Goal: Task Accomplishment & Management: Complete application form

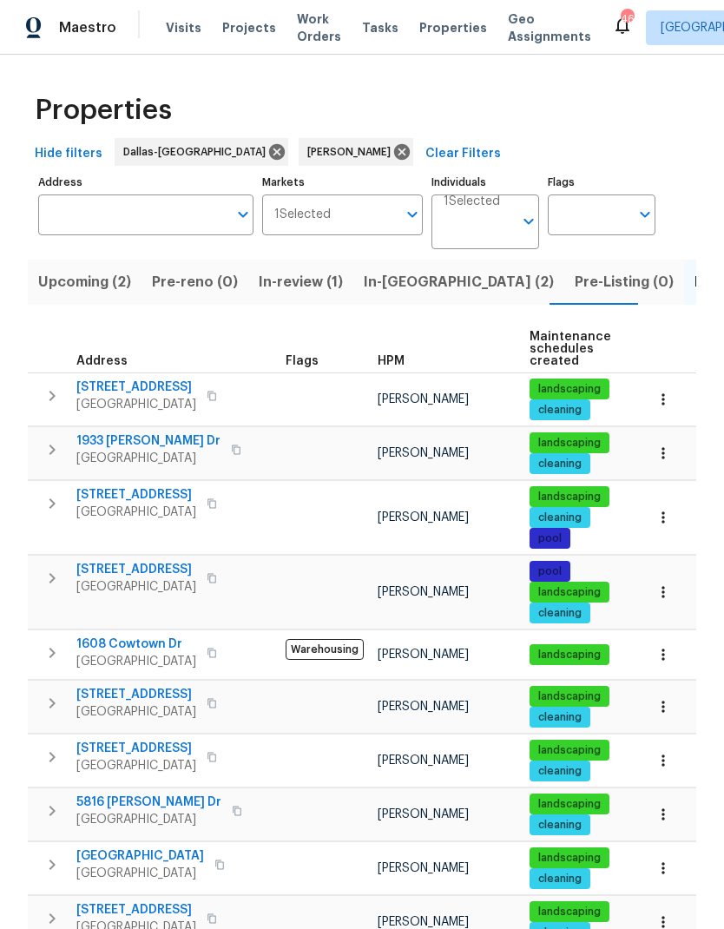
click at [398, 276] on span "In-[GEOGRAPHIC_DATA] (2)" at bounding box center [459, 282] width 190 height 24
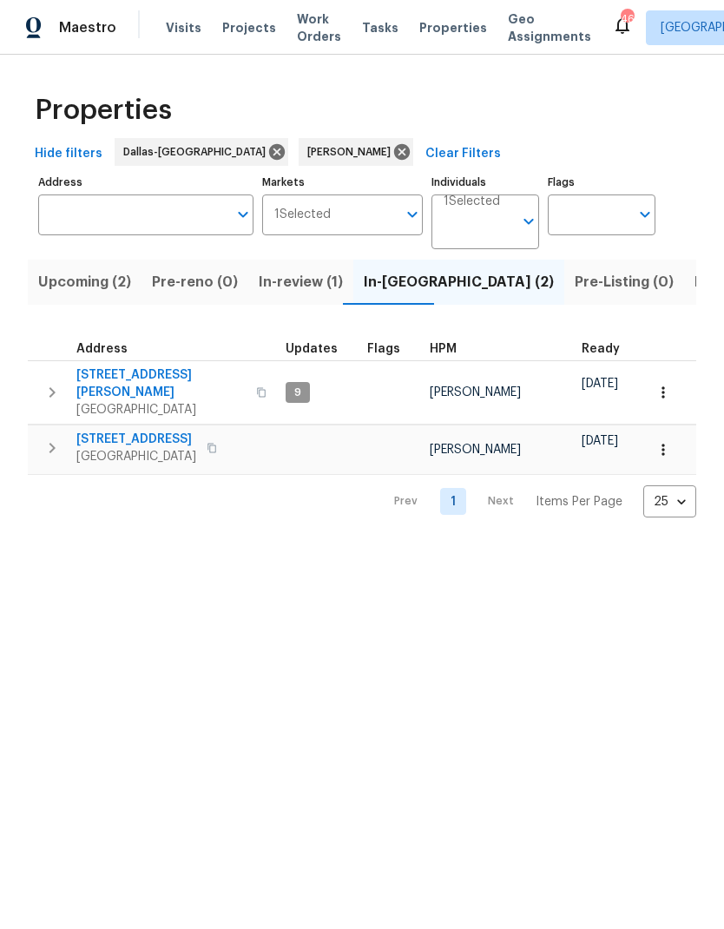
click at [56, 388] on icon "button" at bounding box center [52, 392] width 21 height 21
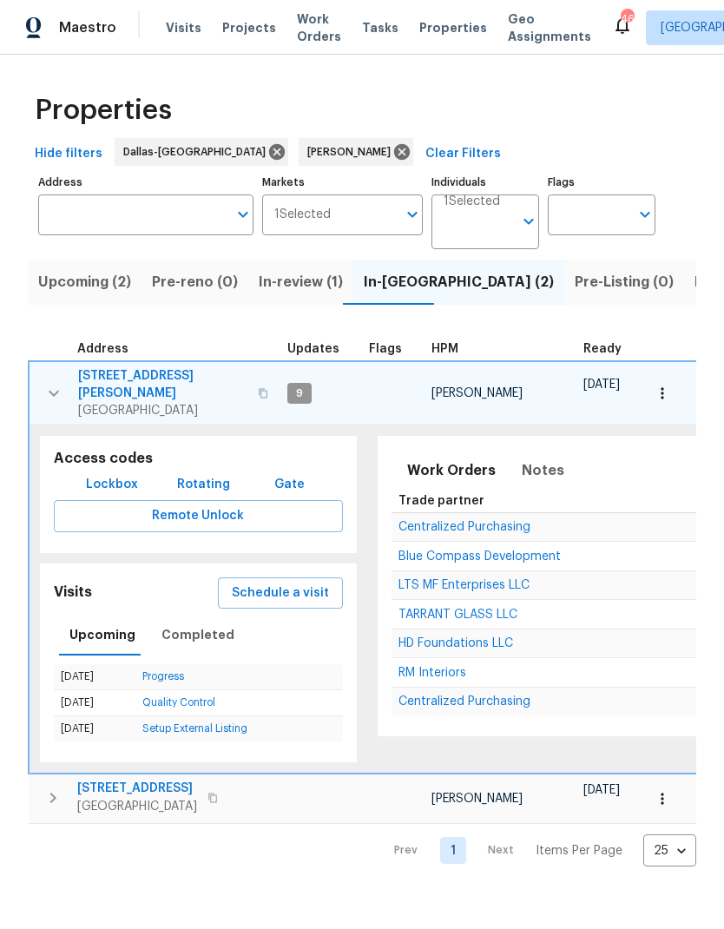
click at [115, 368] on span "[STREET_ADDRESS][PERSON_NAME]" at bounding box center [162, 384] width 169 height 35
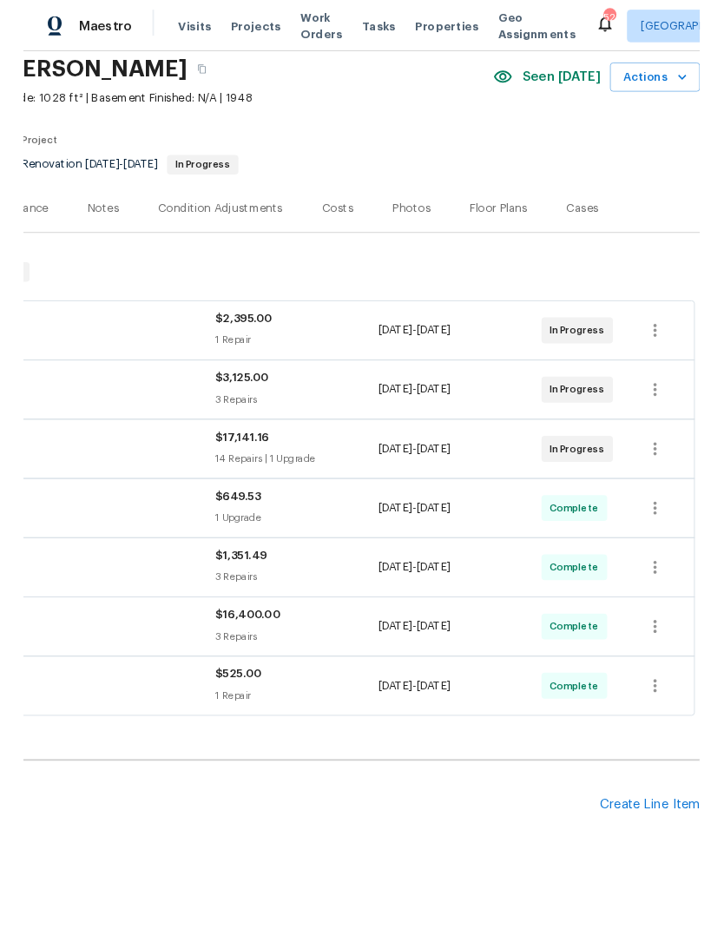
scroll to position [65, 257]
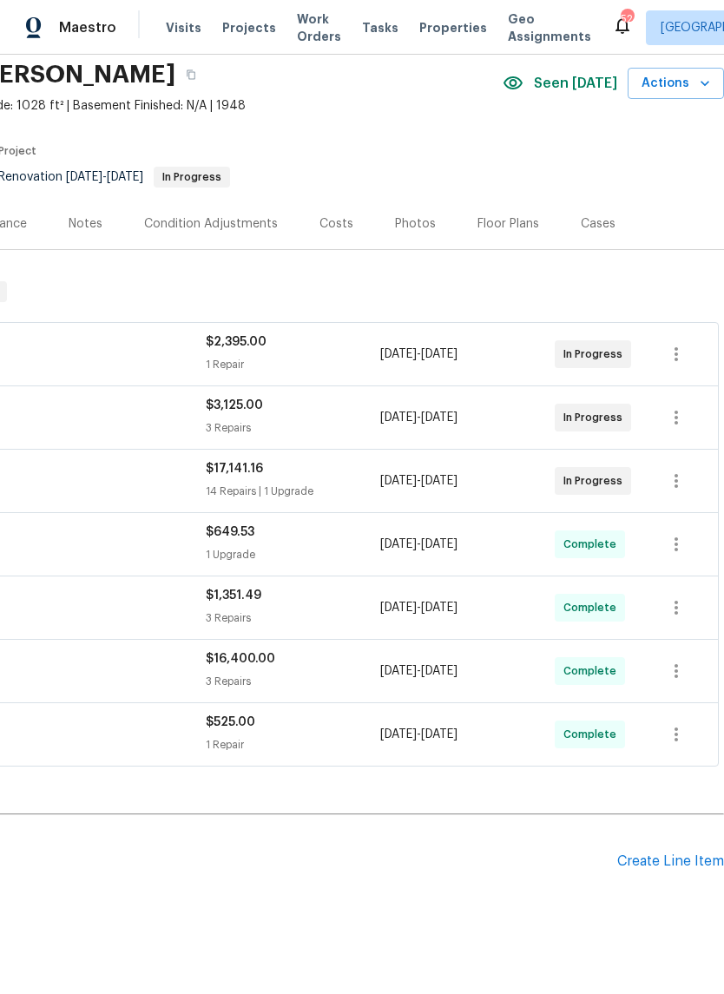
click at [672, 860] on div "Create Line Item" at bounding box center [670, 862] width 107 height 16
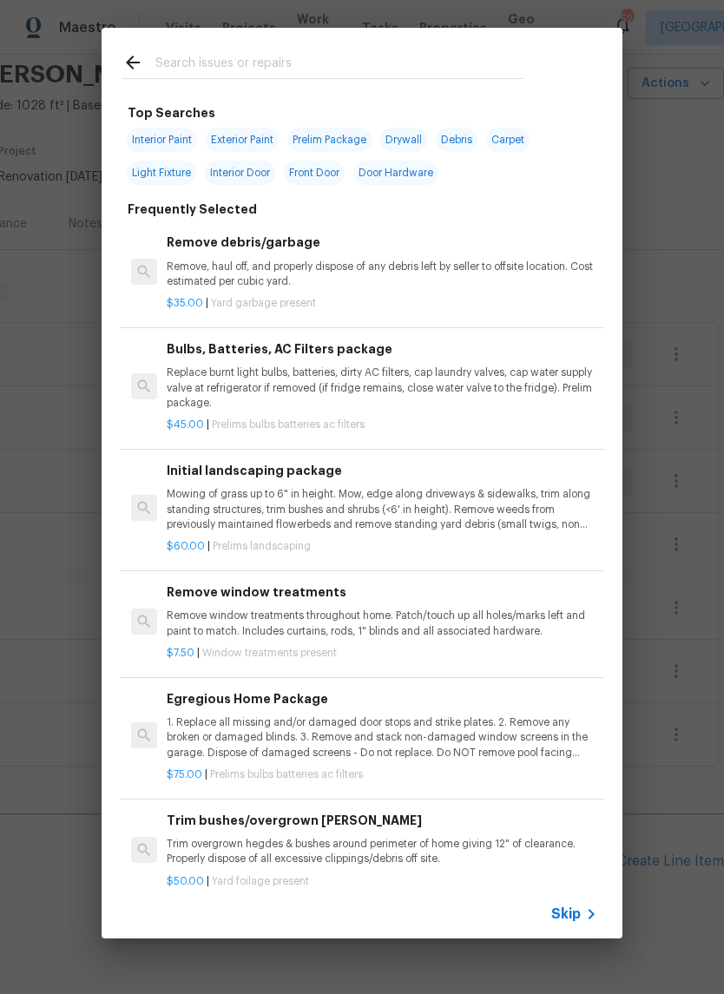
click at [281, 75] on input "text" at bounding box center [339, 65] width 368 height 26
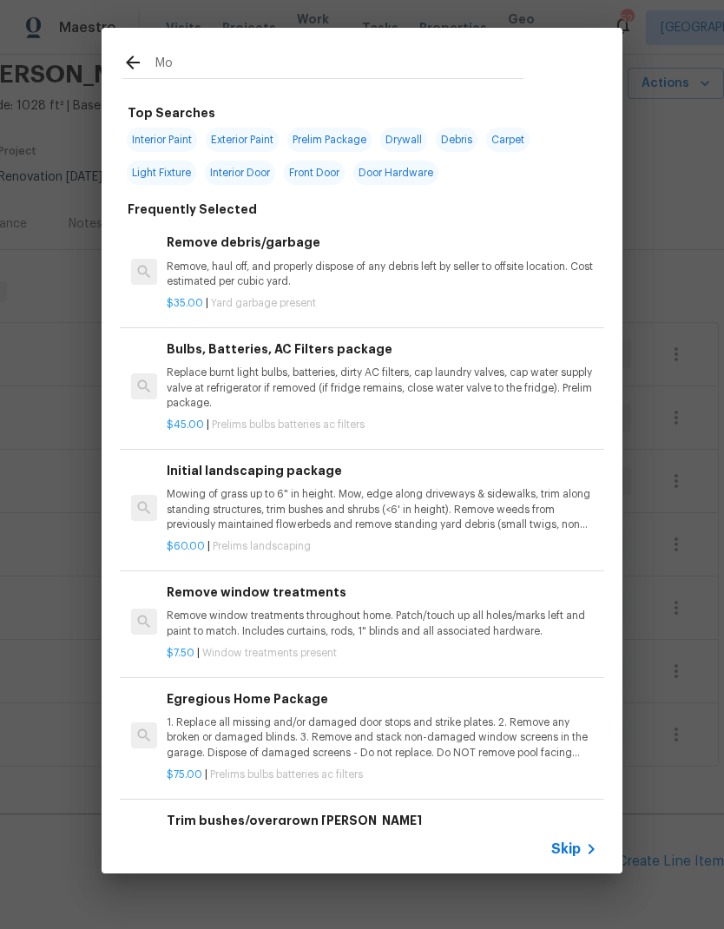
type input "[DEMOGRAPHIC_DATA]"
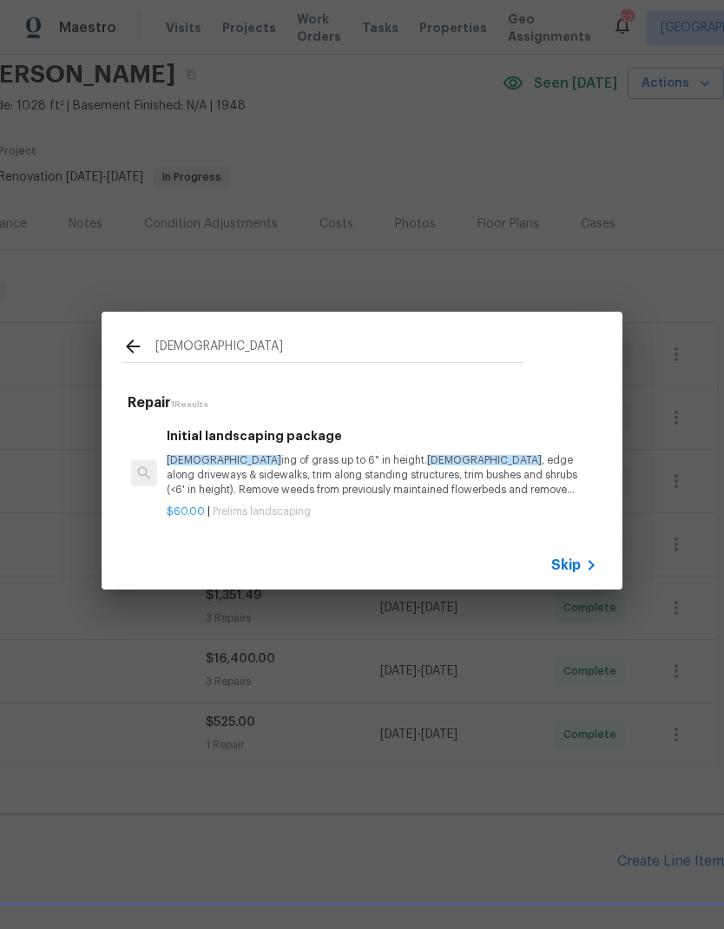
click at [210, 478] on p "Mow ing of grass up to 6" in height. Mow , edge along driveways & sidewalks, tr…" at bounding box center [382, 475] width 431 height 44
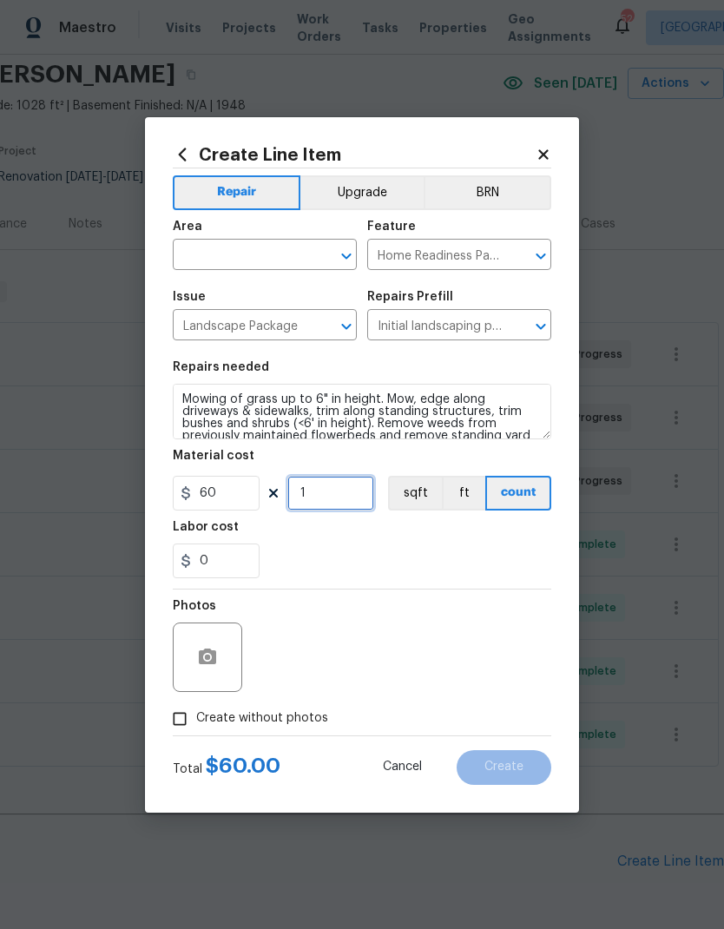
click at [324, 498] on input "1" at bounding box center [330, 493] width 87 height 35
type input "0"
click at [224, 494] on input "60" at bounding box center [216, 493] width 87 height 35
type input "120"
click at [334, 500] on input "0" at bounding box center [330, 493] width 87 height 35
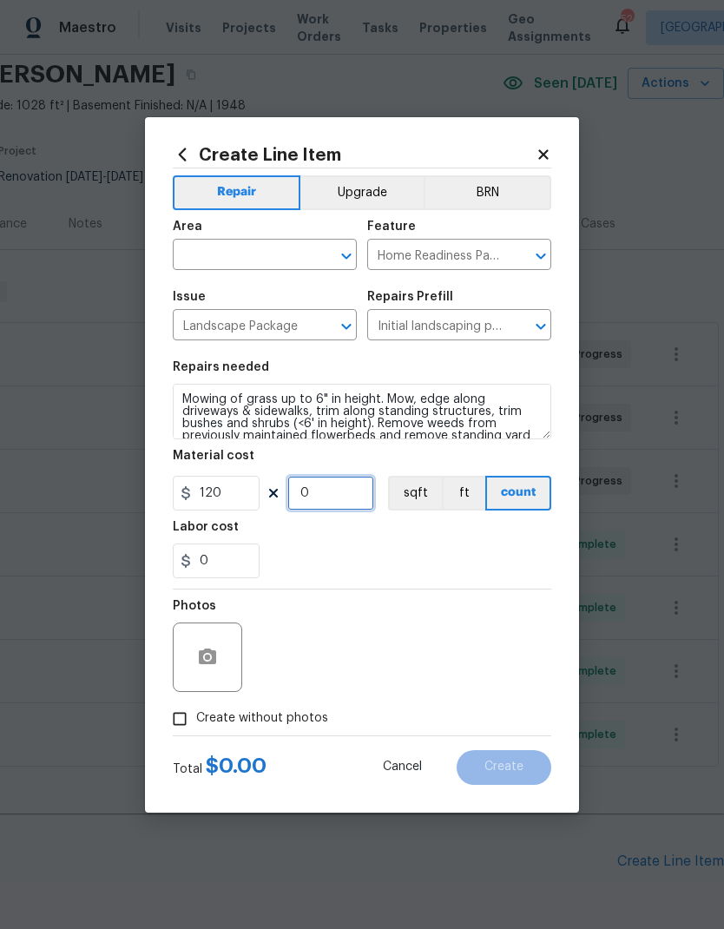
type input "1"
click at [243, 247] on input "text" at bounding box center [240, 256] width 135 height 27
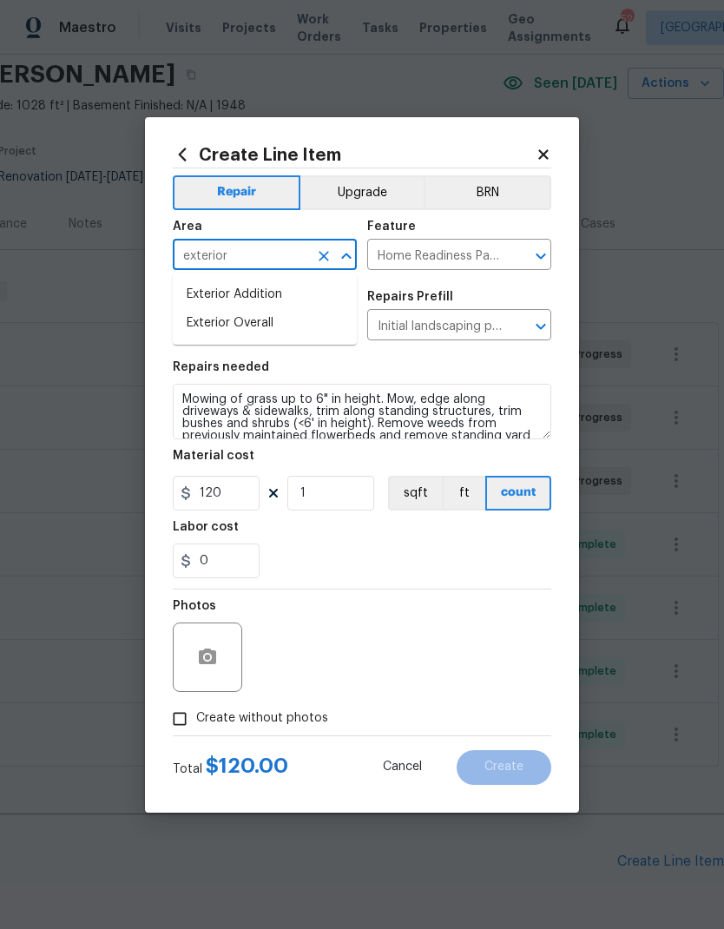
type input "exterior"
click at [432, 360] on section "Repairs needed Mowing of grass up to 6" in height. Mow, edge along driveways & …" at bounding box center [362, 470] width 379 height 238
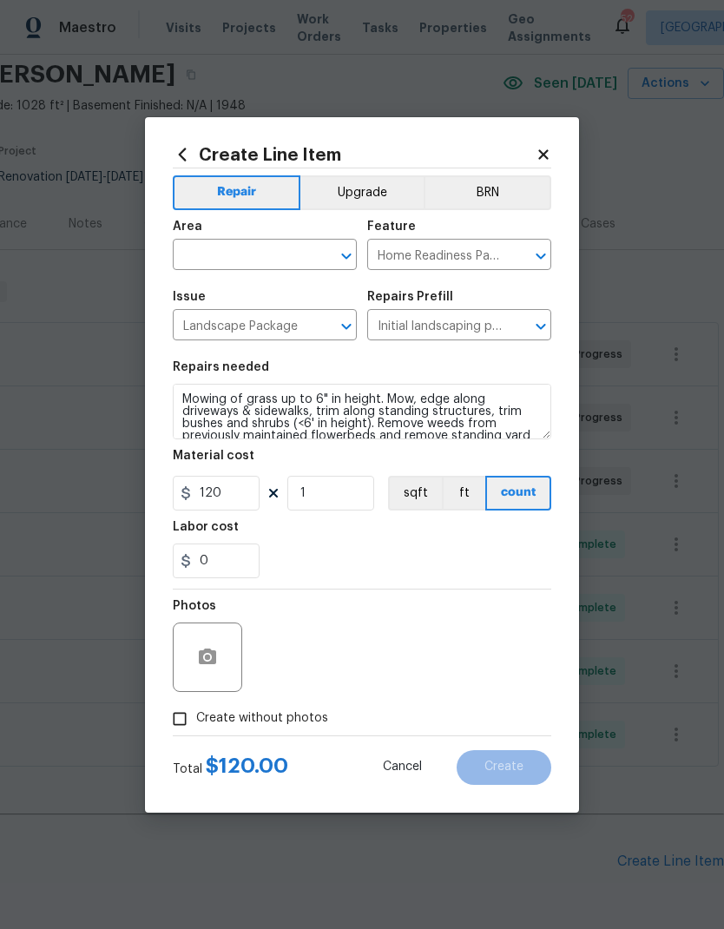
click at [294, 253] on input "text" at bounding box center [240, 256] width 135 height 27
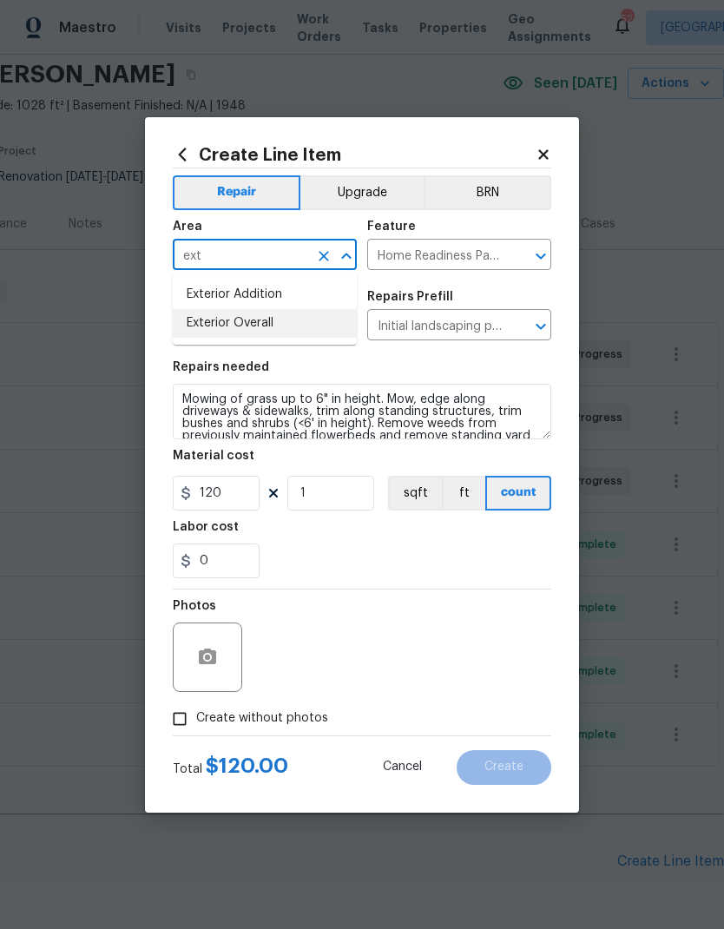
click at [279, 320] on li "Exterior Overall" at bounding box center [265, 323] width 184 height 29
type input "Exterior Overall"
click at [432, 551] on div "0" at bounding box center [362, 561] width 379 height 35
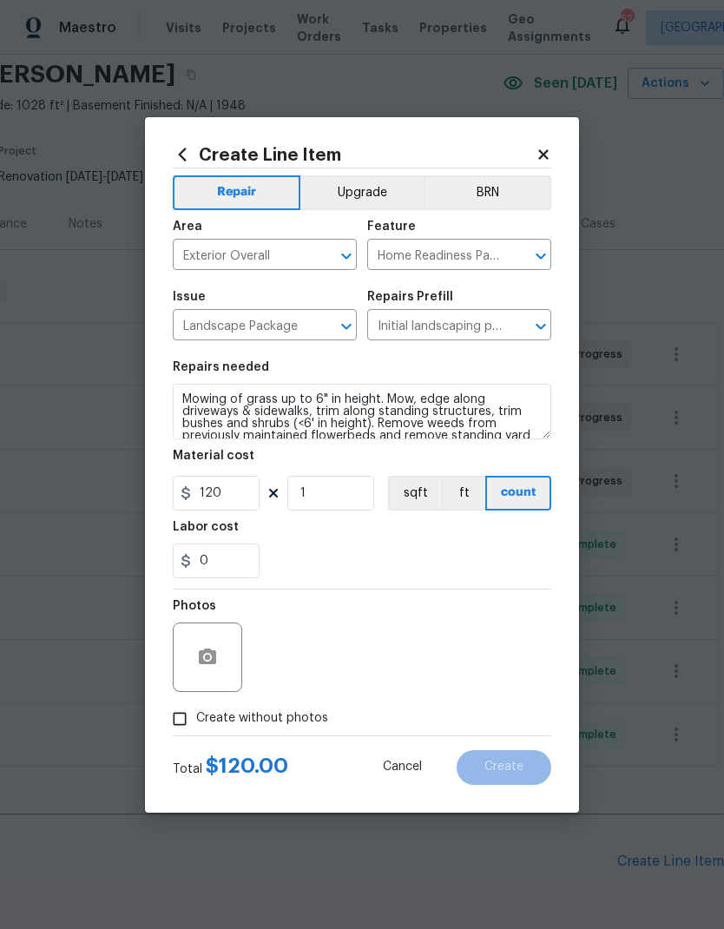
click at [176, 716] on input "Create without photos" at bounding box center [179, 719] width 33 height 33
checkbox input "true"
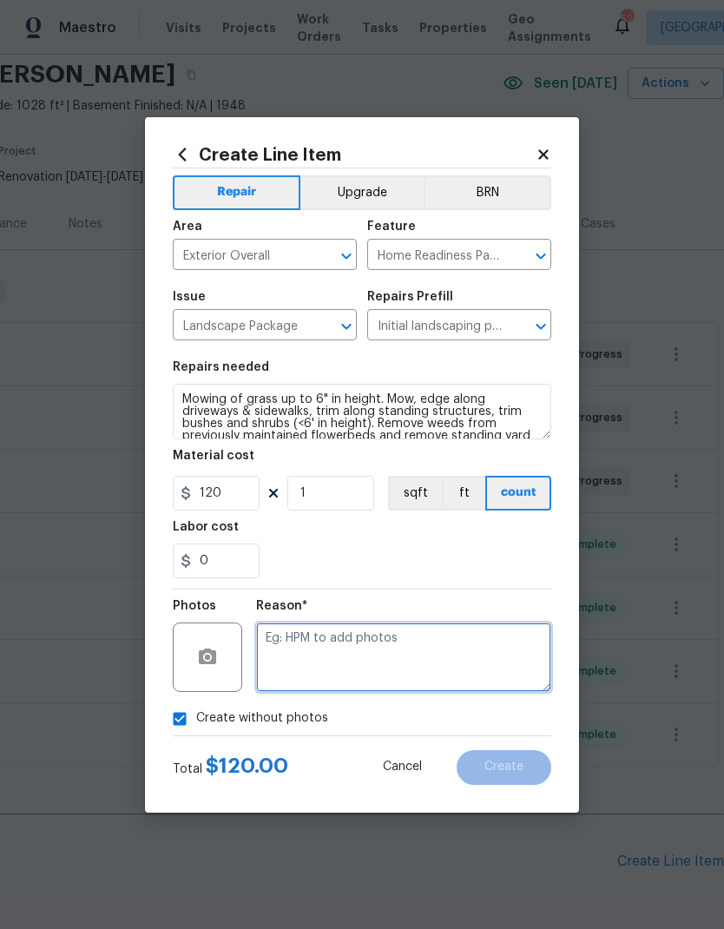
click at [471, 663] on textarea at bounding box center [403, 657] width 295 height 69
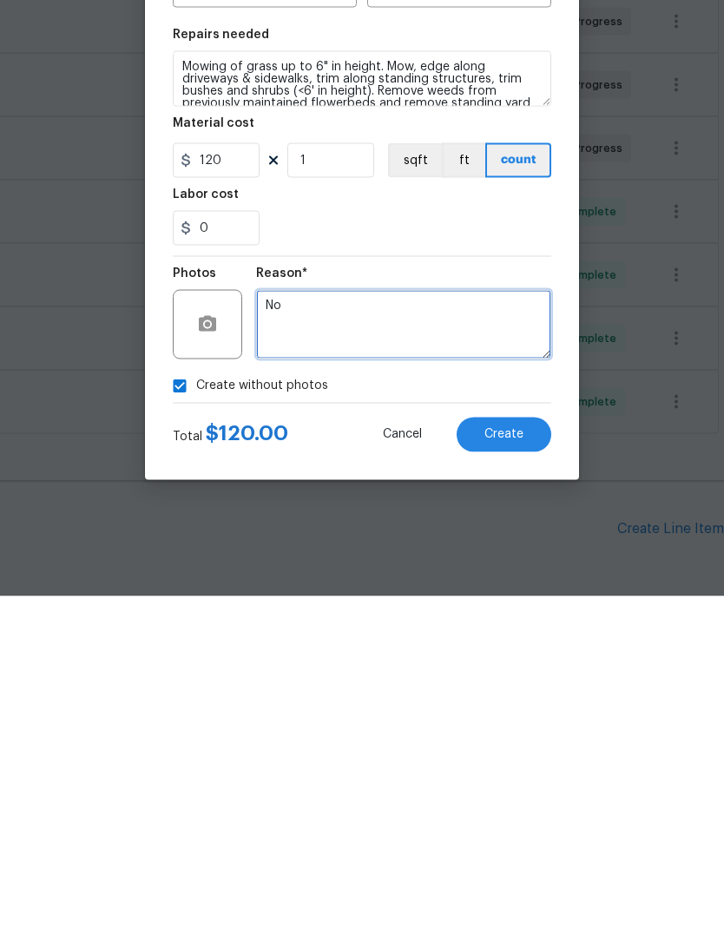
type textarea "N"
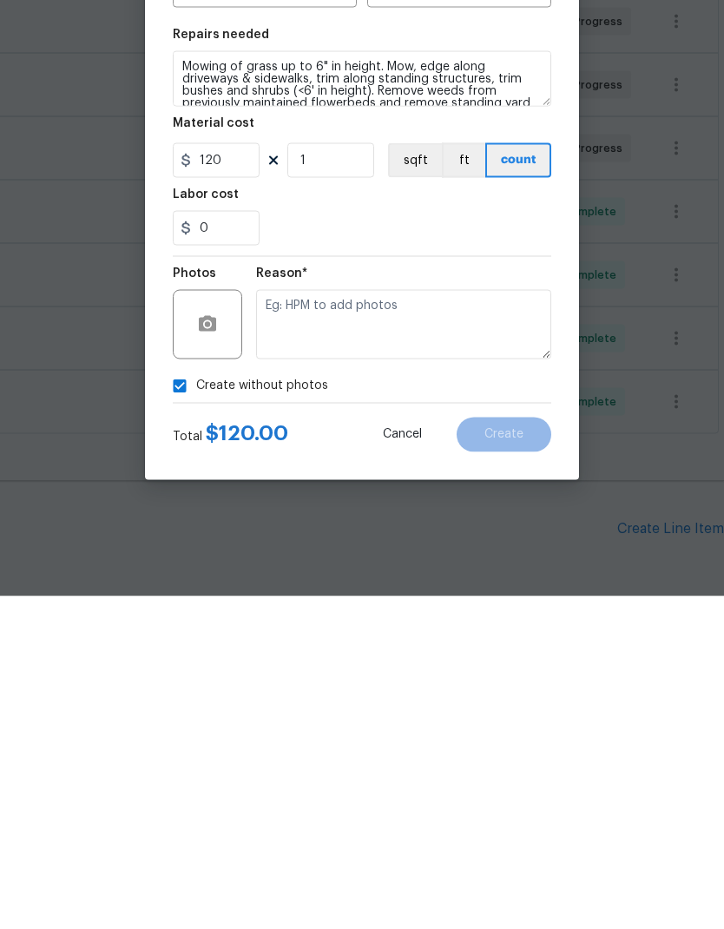
click at [180, 703] on input "Create without photos" at bounding box center [179, 719] width 33 height 33
checkbox input "false"
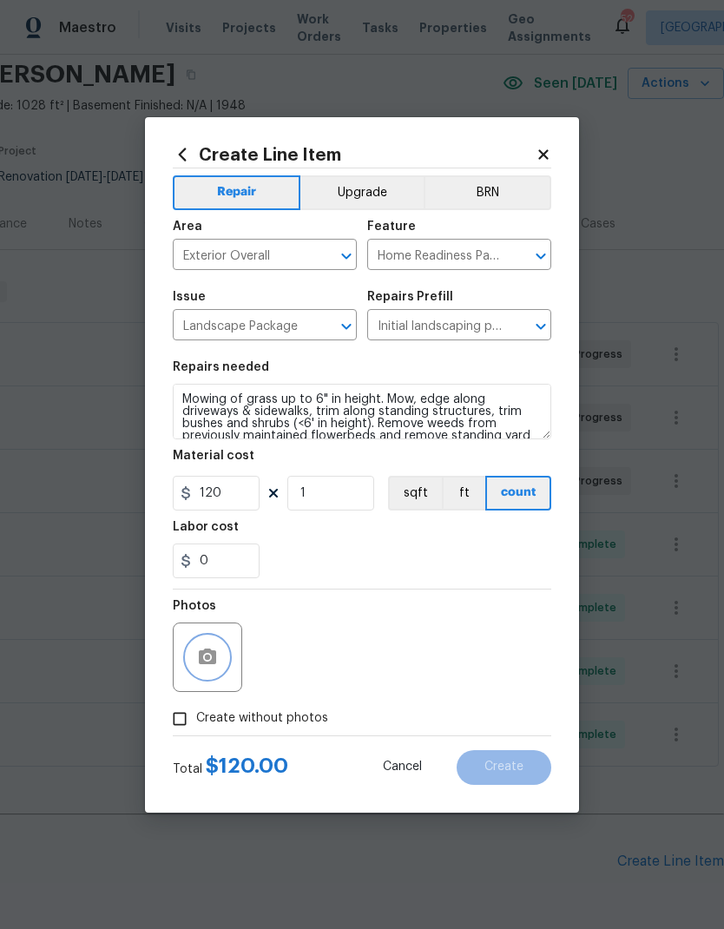
click at [221, 662] on button "button" at bounding box center [208, 658] width 42 height 42
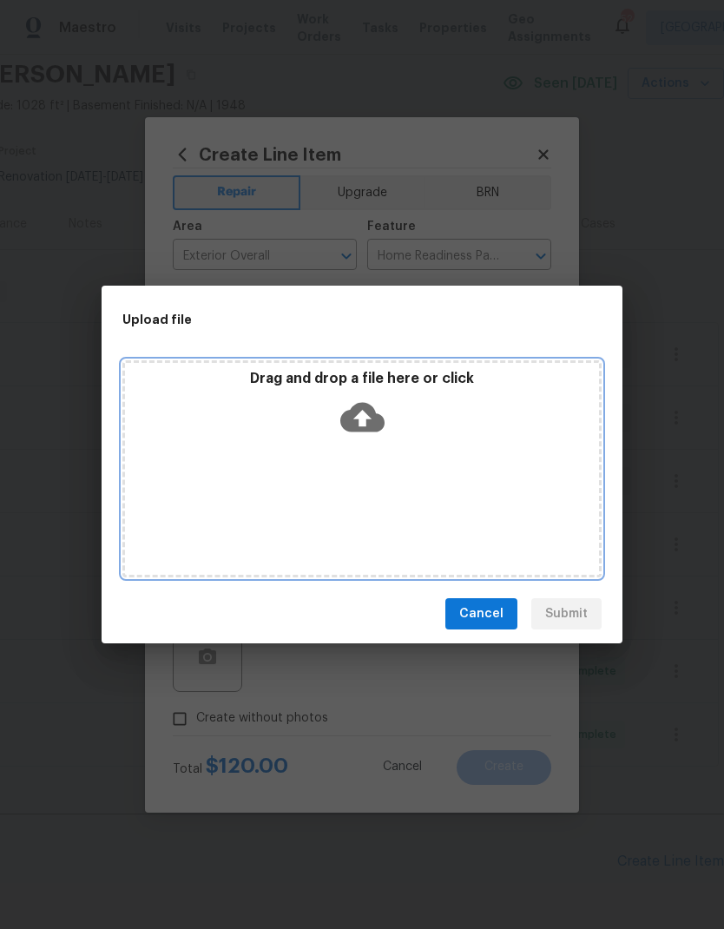
click at [373, 419] on icon at bounding box center [362, 418] width 44 height 30
